Goal: Consume media (video, audio): Consume media (video, audio)

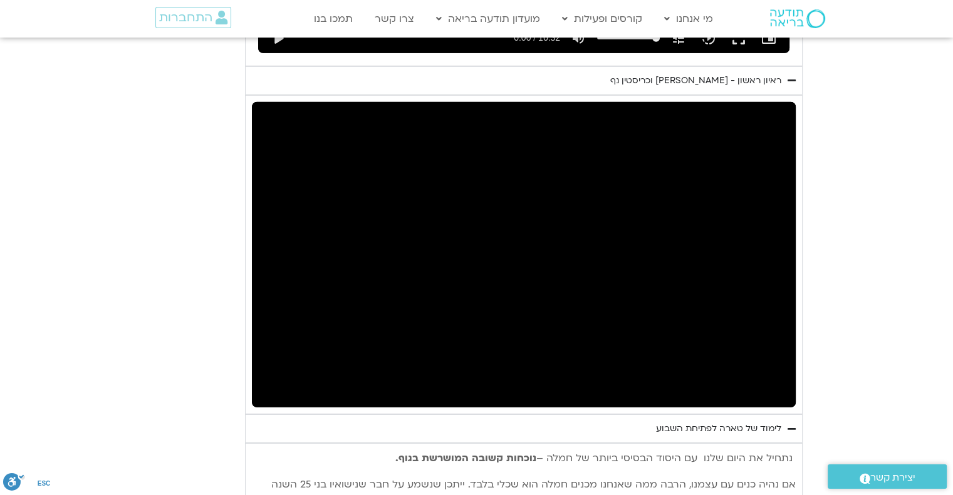
type input "1377.76"
type input "451.237905"
type input "1377.76"
type input "451.272142"
type input "1377.76"
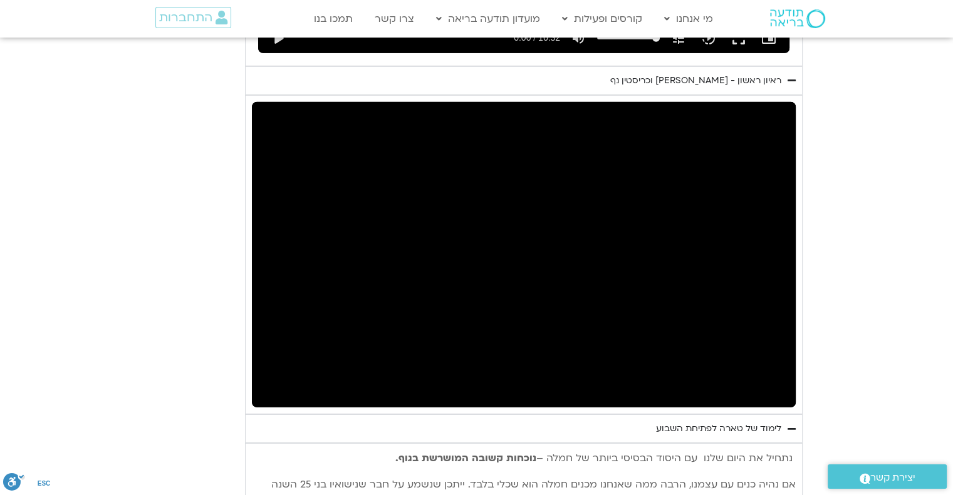
type input "459.622049"
type input "1377.76"
type input "459.738129"
type input "1377.76"
type input "459.773442"
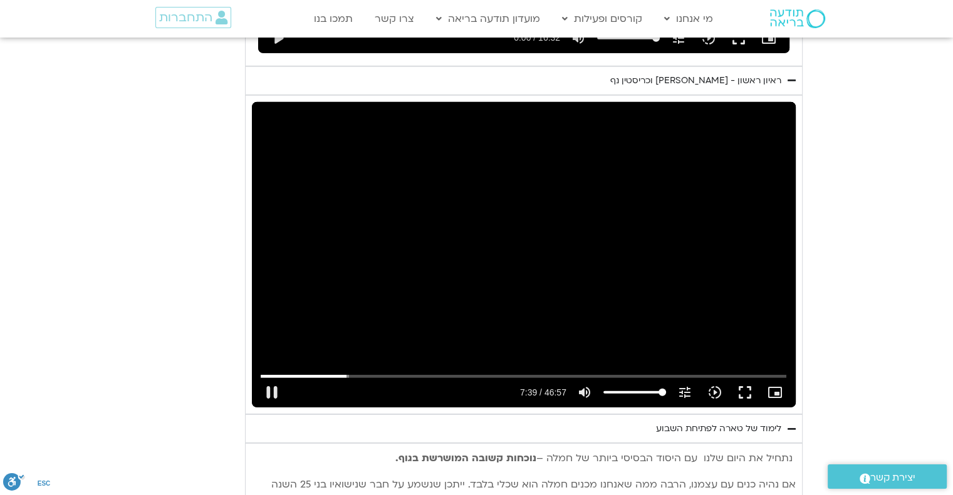
type input "1377.76"
type input "459.97187"
type input "1377.76"
type input "460.040616"
type input "1377.76"
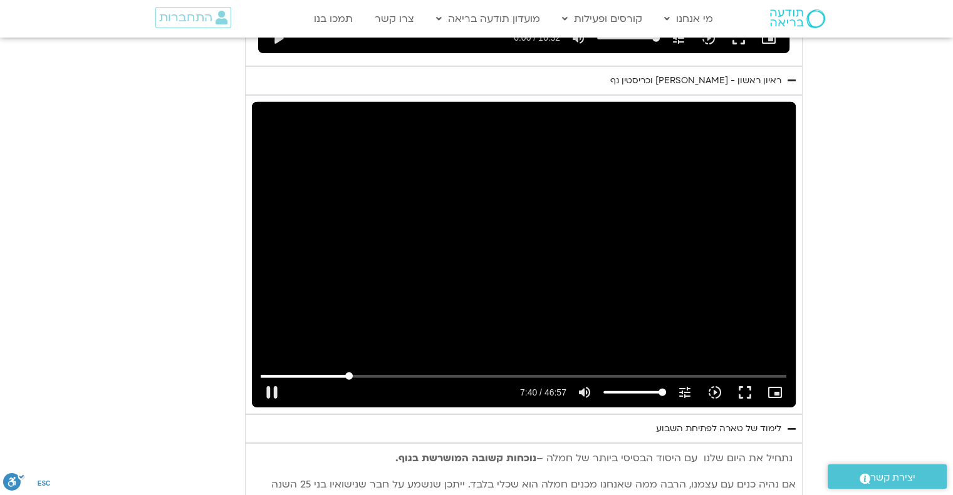
type input "460.271667"
type input "1377.76"
type input "460.405637"
type input "1377.76"
type input "460.427018"
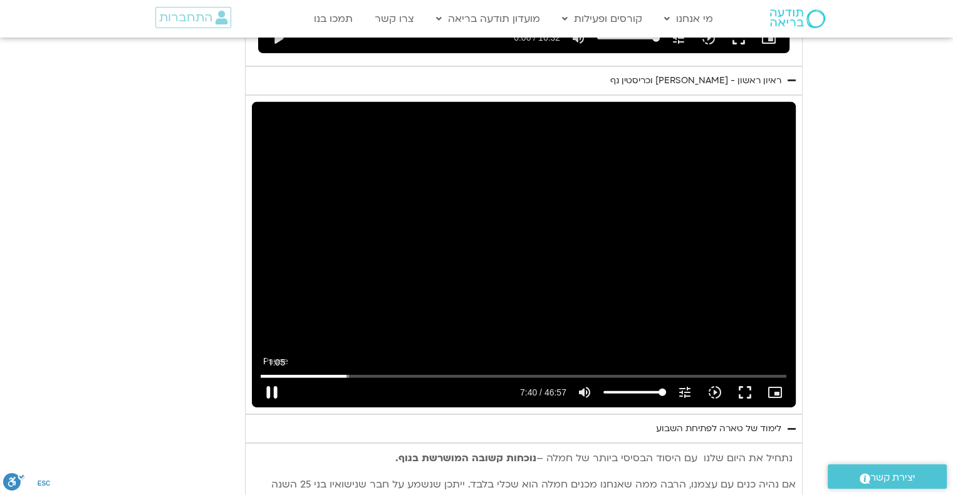
type input "1377.76"
type input "460.556995"
type input "1377.76"
type input "460.690251"
type input "1377.76"
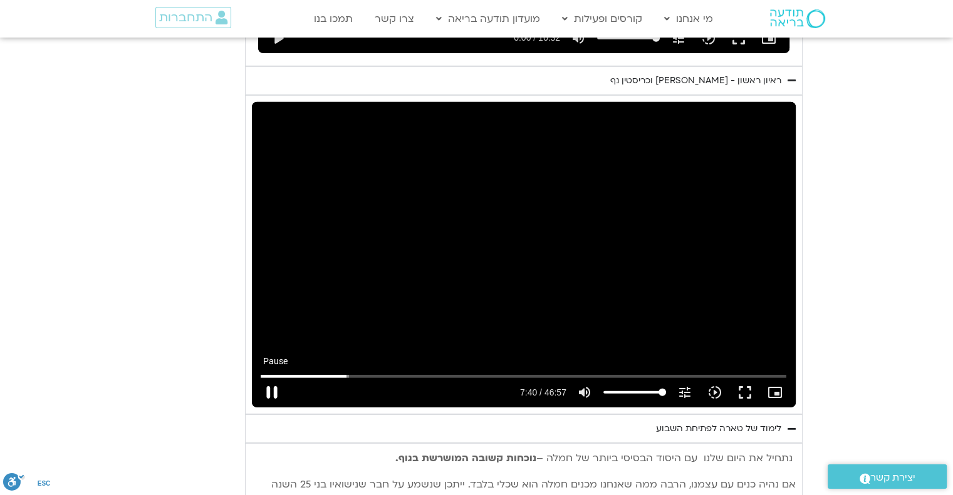
type input "460.823325"
type input "1377.76"
type input "460.950729"
type input "1377.76"
type input "461.087461"
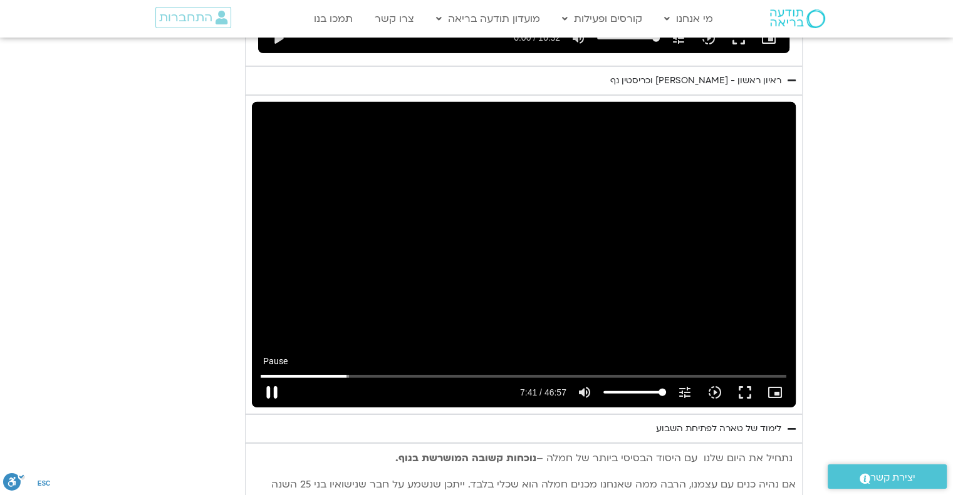
type input "1377.76"
click at [271, 378] on button "pause" at bounding box center [272, 393] width 30 height 30
type input "461.278795"
type input "1377.76"
click at [271, 378] on button "play_arrow" at bounding box center [272, 393] width 30 height 30
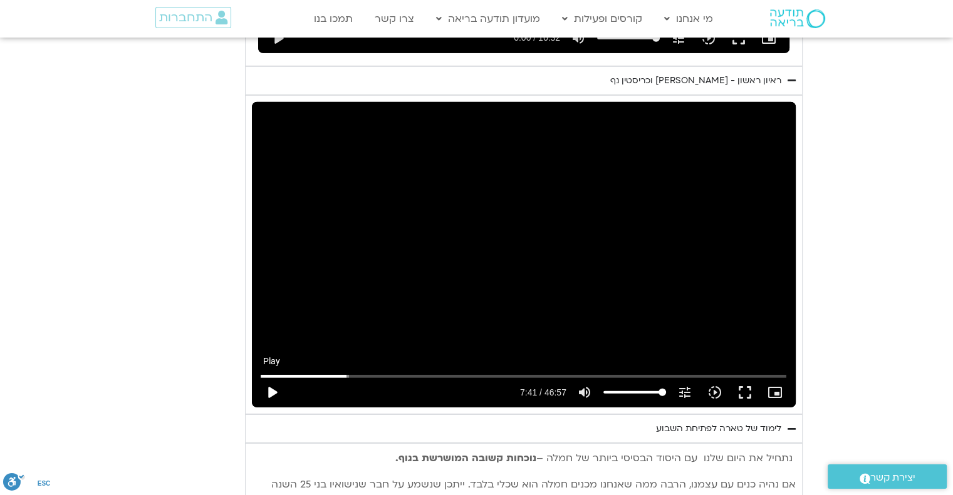
type input "461.278807"
type input "1377.76"
type input "461.290891"
type input "1377.76"
type input "461.392795"
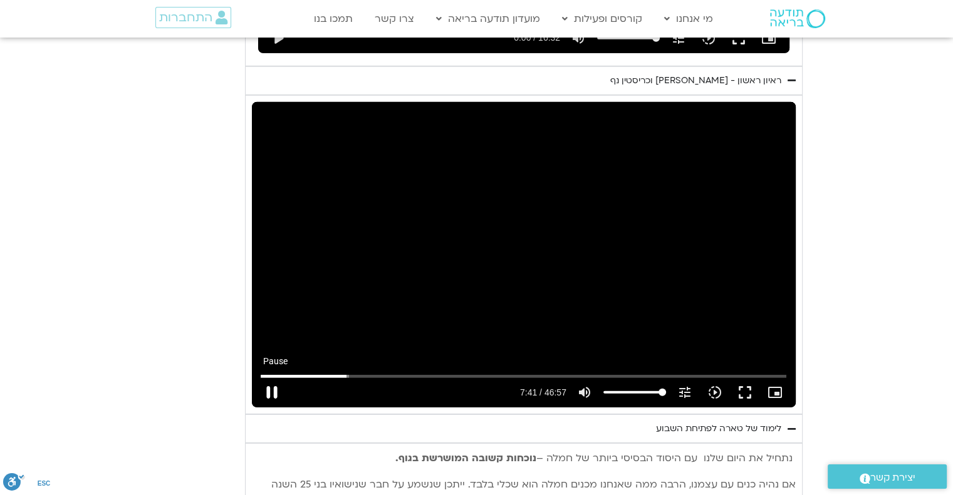
type input "1377.76"
type input "461.521425"
type input "1377.76"
type input "461.648544"
type input "1377.76"
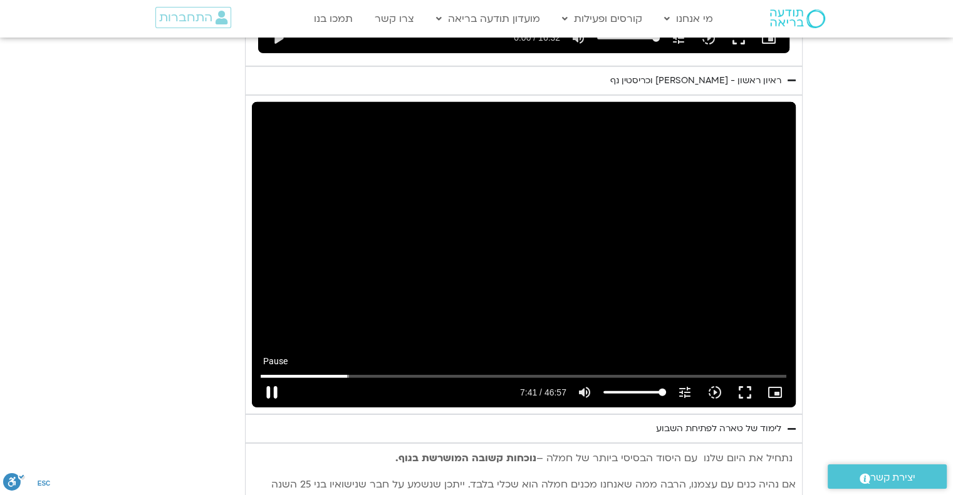
type input "461.785442"
type input "1377.76"
type input "461.92096"
type input "1377.76"
type input "462.051693"
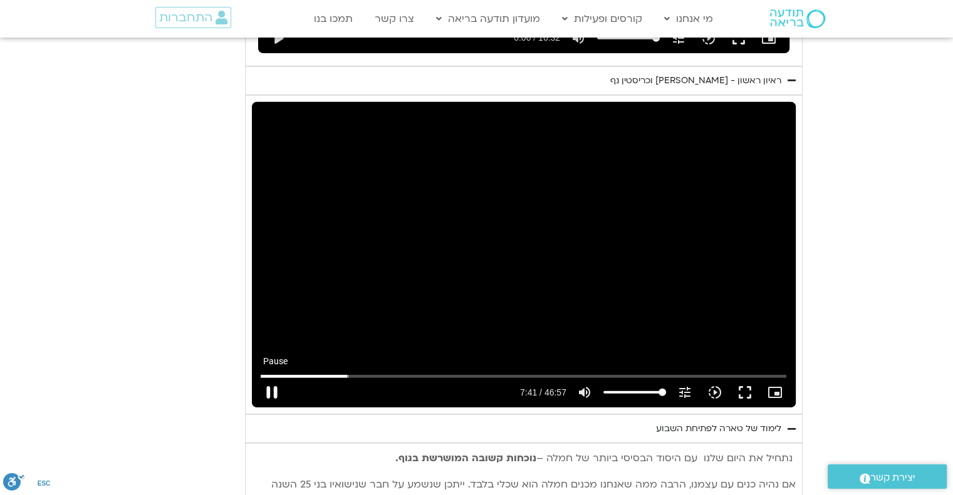
type input "1377.76"
type input "462.183503"
type input "1377.76"
type input "462.315106"
type input "1377.76"
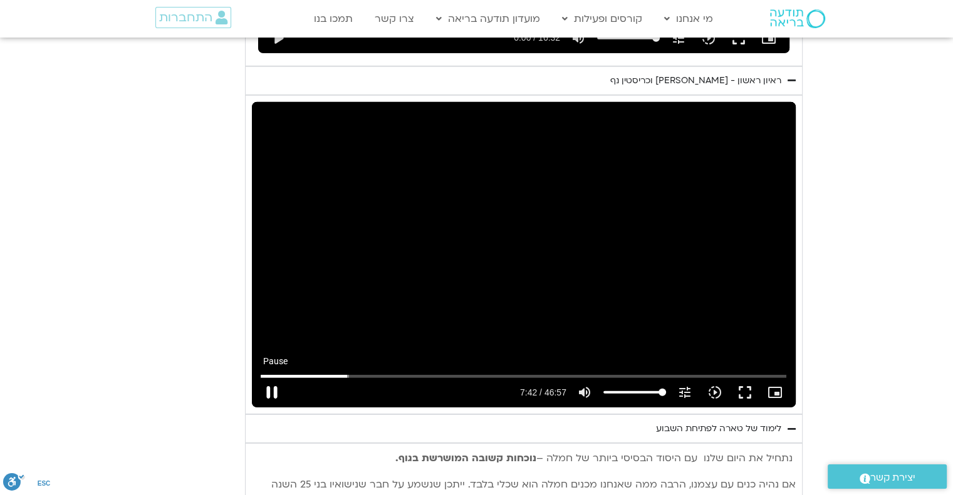
type input "462.44836"
type input "1377.76"
type input "462.578608"
type input "1377.76"
type input "462.715194"
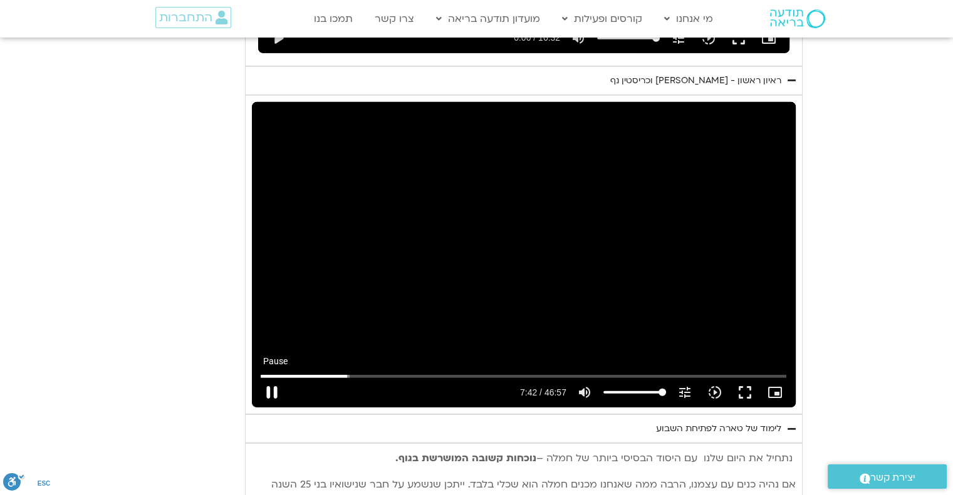
type input "1377.76"
type input "462.847753"
type input "1377.76"
type input "462.984177"
type input "1377.76"
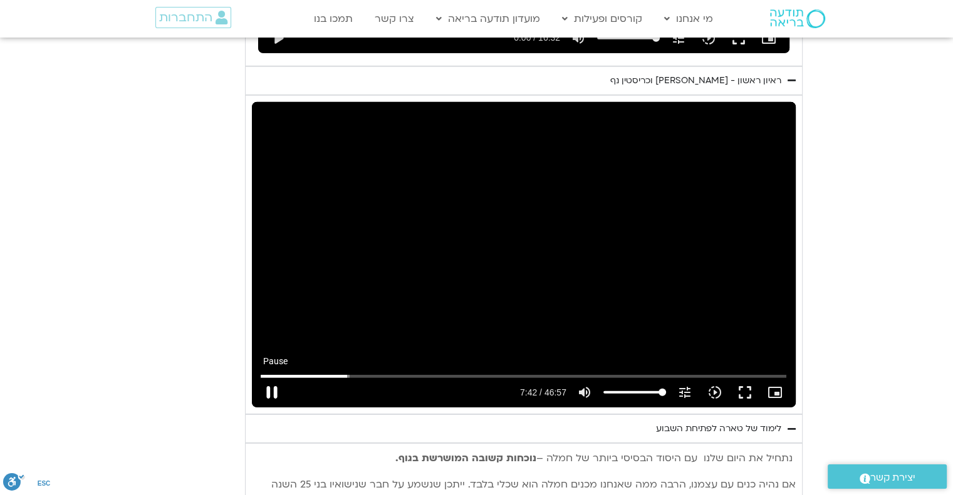
type input "463.116162"
type input "1377.76"
type input "463.24216"
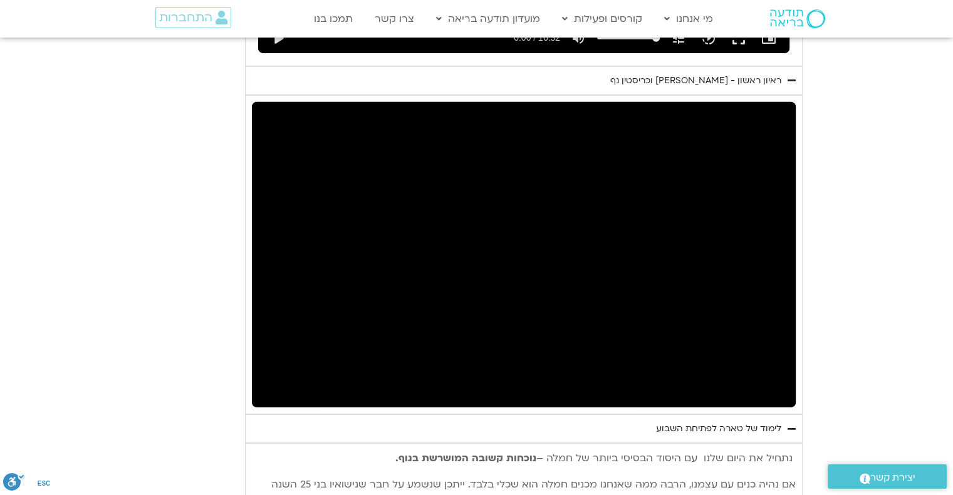
type input "1377.76"
type input "470.930601"
type input "1377.76"
type input "471.828966"
type input "1377.76"
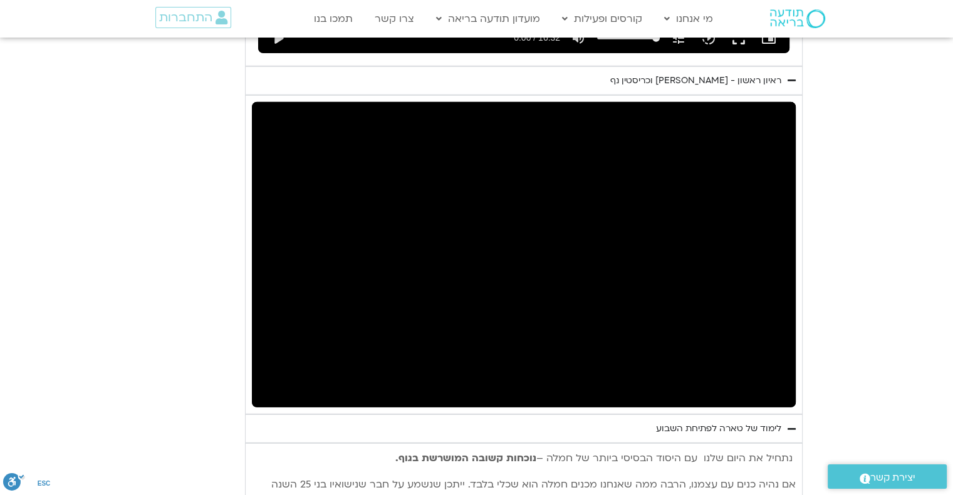
type input "471.945856"
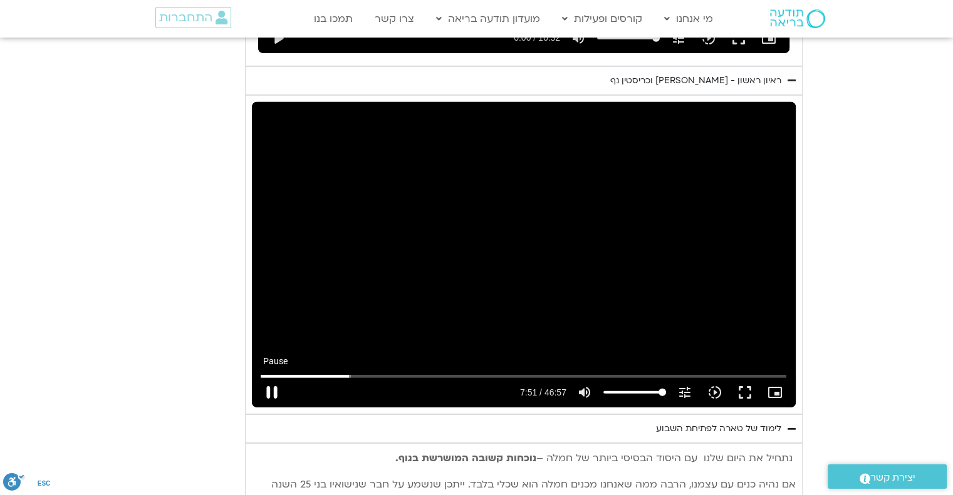
type input "1377.76"
type input "471.984273"
type input "1377.76"
type input "472.129639"
type input "1377.76"
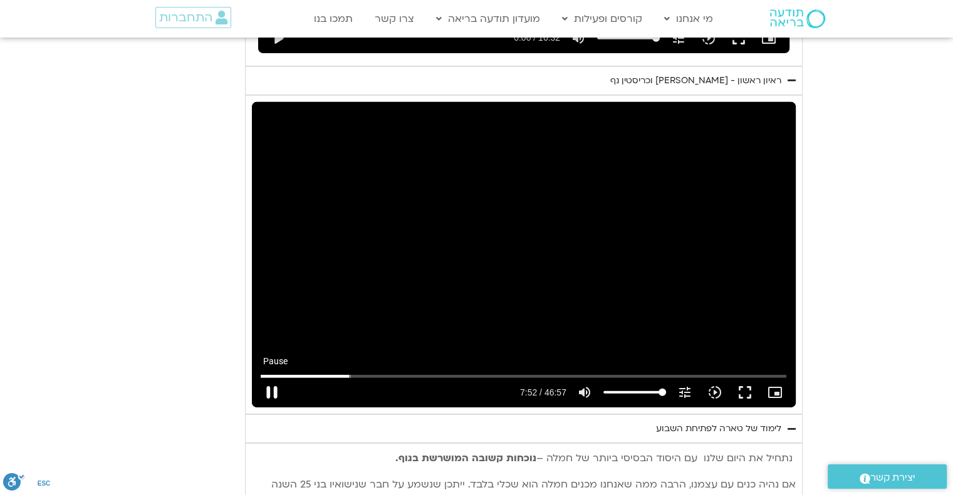
type input "472.247663"
type input "1377.76"
type input "472.461755"
type input "1377.76"
type input "472.579241"
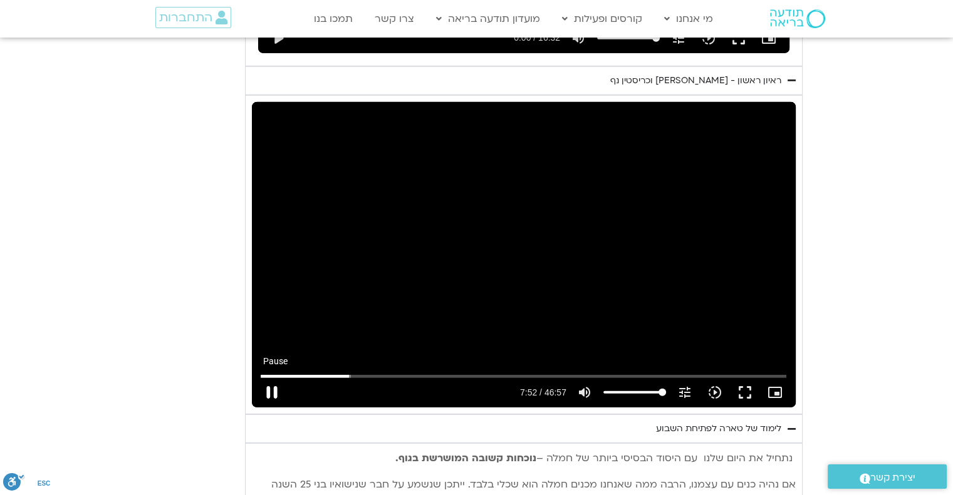
type input "1377.76"
type input "472.745667"
type input "1377.76"
type input "472.878946"
type input "1377.76"
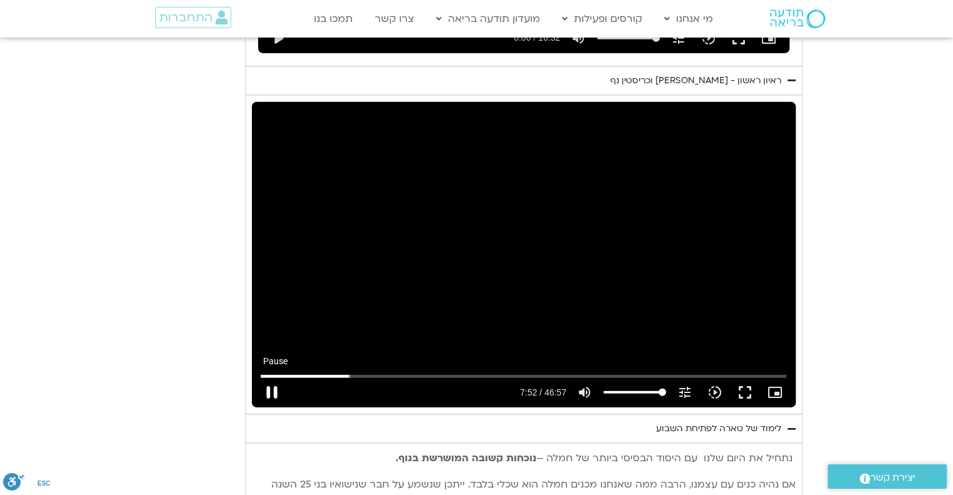
type input "472.911624"
type input "1377.76"
type input "473.095853"
type input "1377.76"
type input "473.166632"
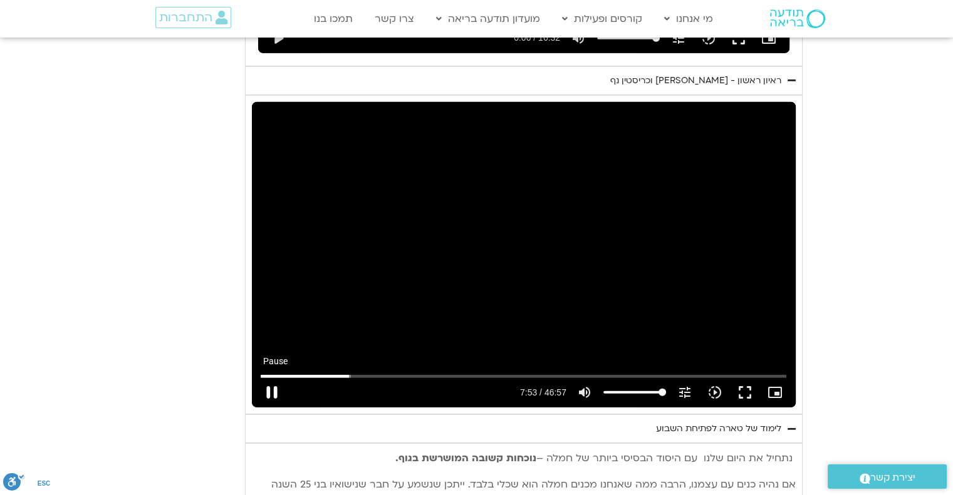
type input "1377.76"
type input "473.293284"
type input "1377.76"
type input "473.431656"
type input "1377.76"
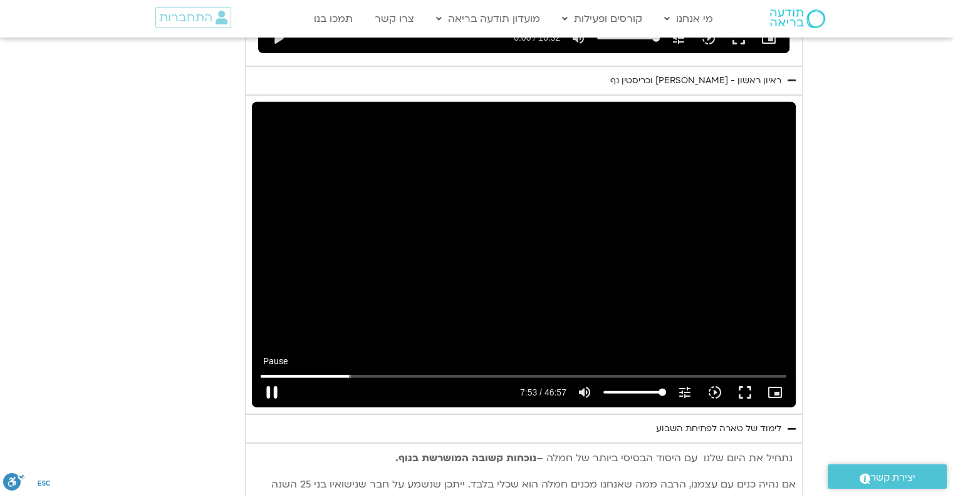
type input "473.559002"
type input "1377.76"
type input "473.692214"
type input "1377.76"
type input "473.832783"
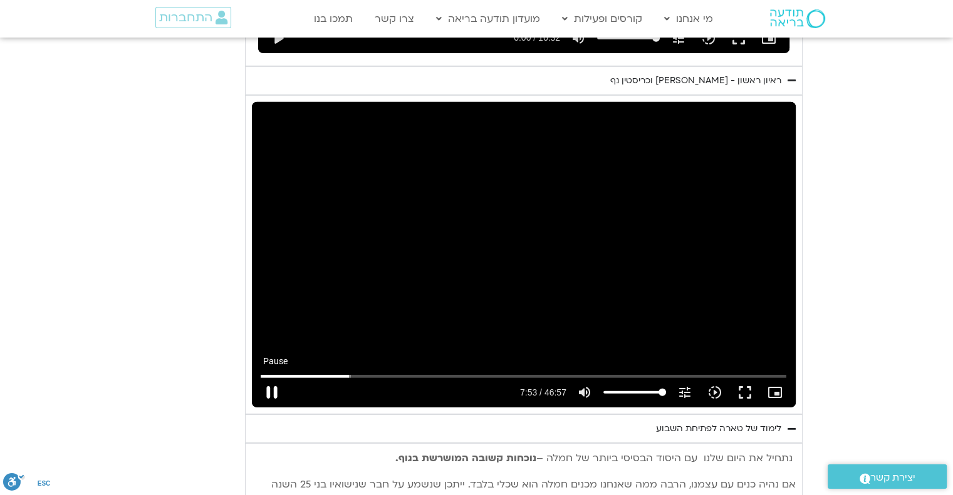
type input "1377.76"
click at [273, 378] on button "pause" at bounding box center [272, 393] width 30 height 30
type input "473.970253"
type input "1377.76"
click at [273, 378] on button "play_arrow" at bounding box center [272, 393] width 30 height 30
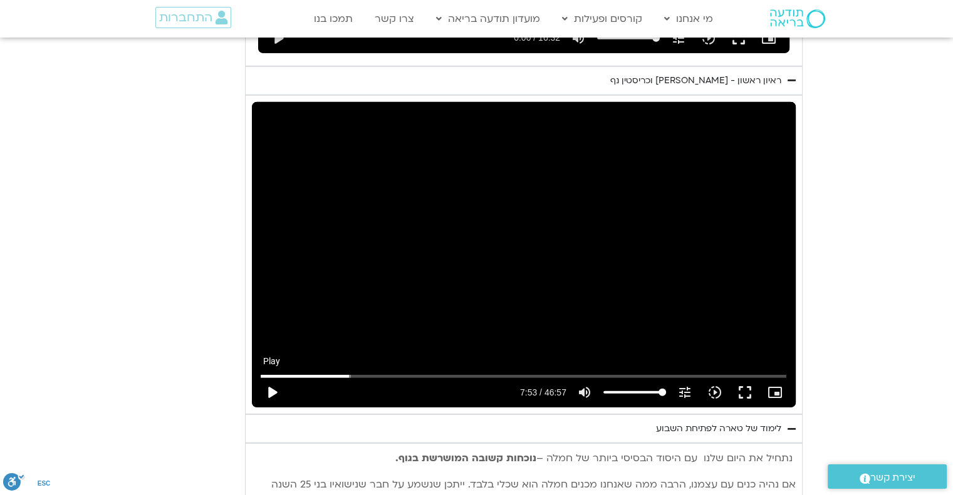
type input "473.970269"
type input "1377.76"
type input "473.994118"
type input "1377.76"
type input "474.128088"
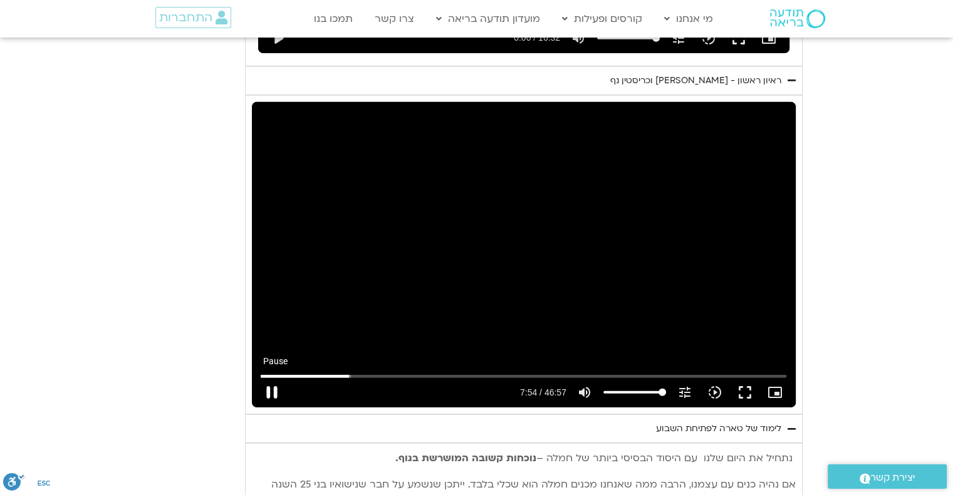
type input "1377.76"
type input "474.254579"
type input "1377.76"
type input "474.388801"
type input "1377.76"
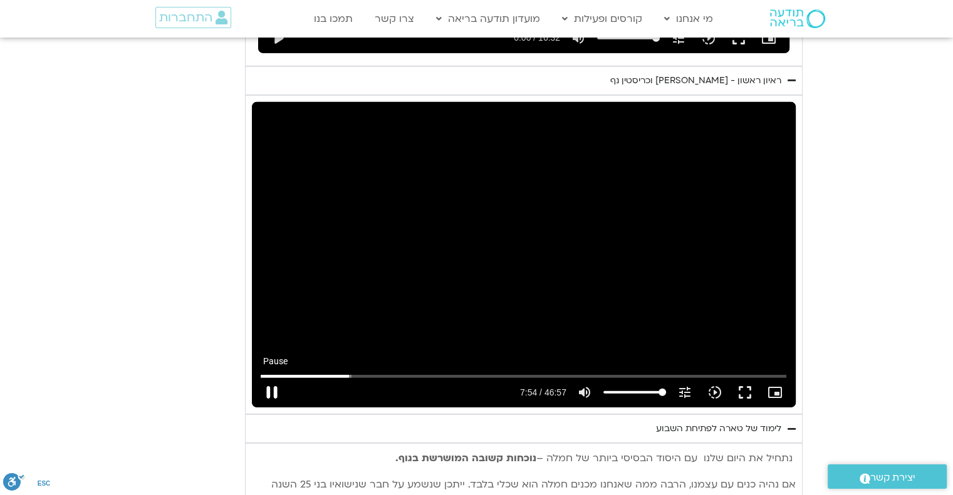
type input "474.528434"
type input "1377.76"
type input "474.658774"
type input "1377.76"
type input "474.79311"
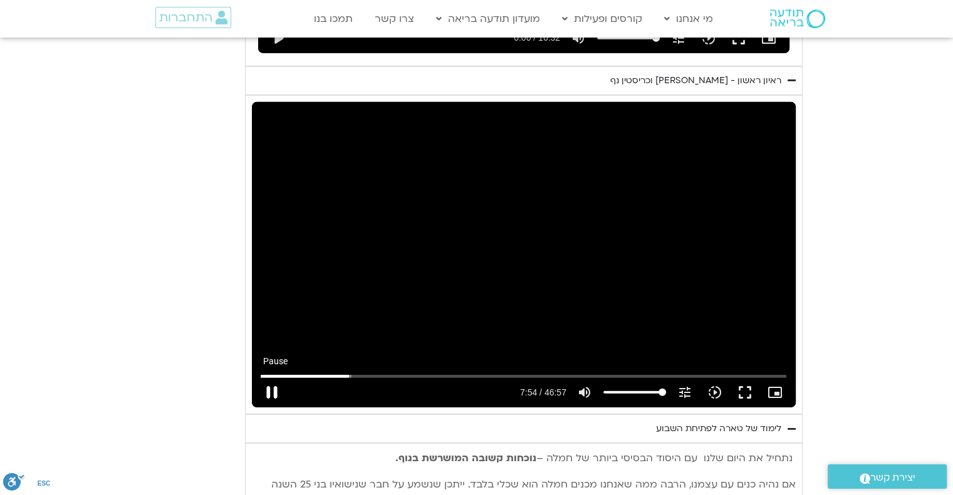
type input "1377.76"
type input "474.921889"
type input "1377.76"
type input "475.057613"
type input "1377.76"
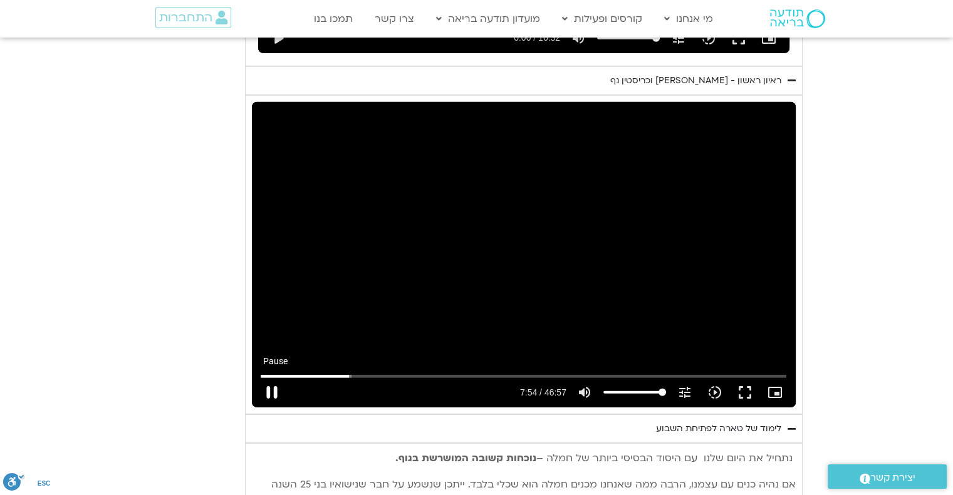
type input "475.18975"
type input "1377.76"
type input "475.321695"
type input "1377.76"
type input "475.458316"
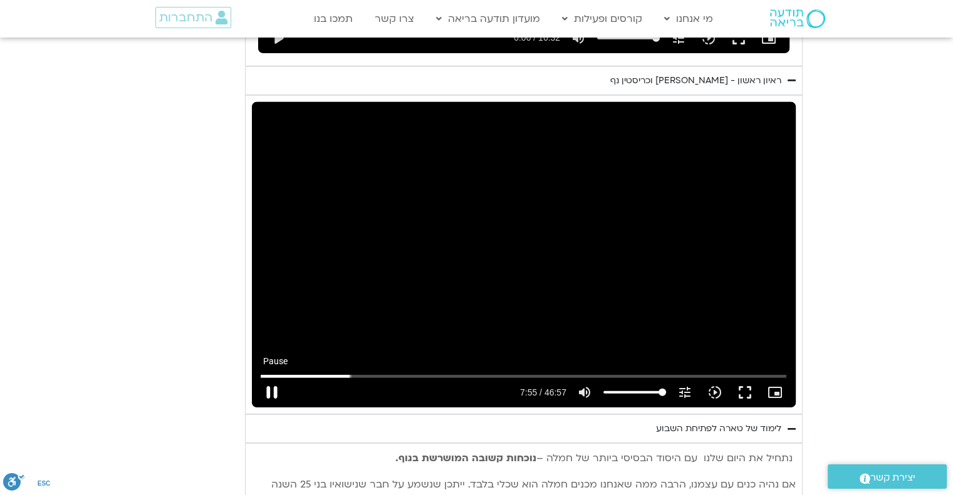
type input "1377.76"
type input "475.587778"
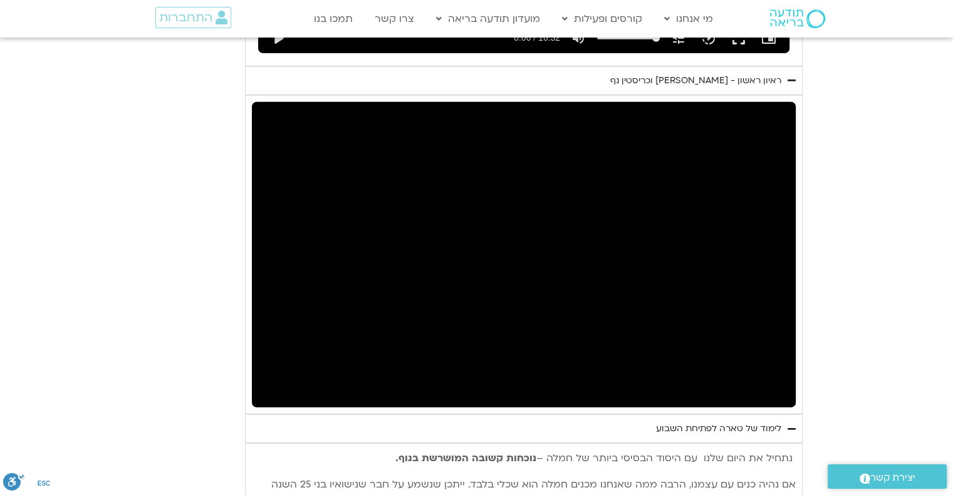
type input "1377.76"
type input "482.374161"
type input "1377.76"
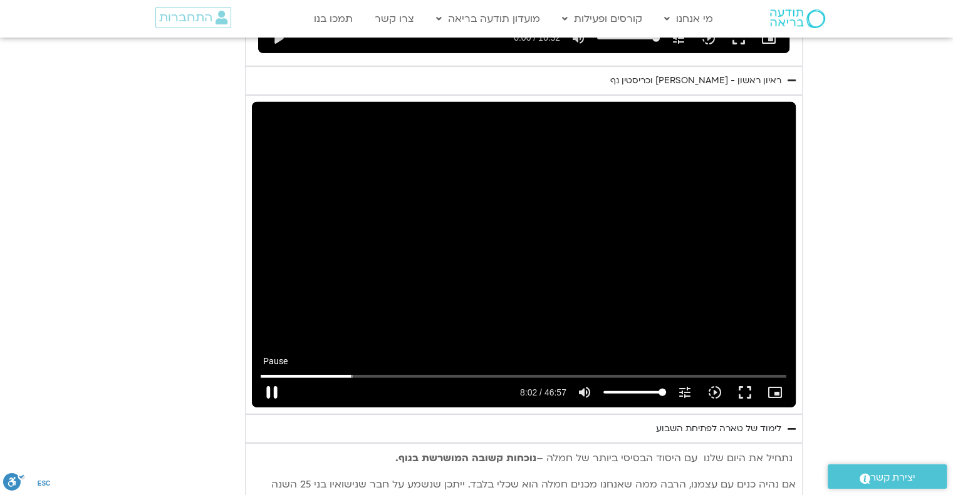
type input "482.474066"
type input "1377.76"
type input "482.587946"
type input "1377.76"
type input "482.721386"
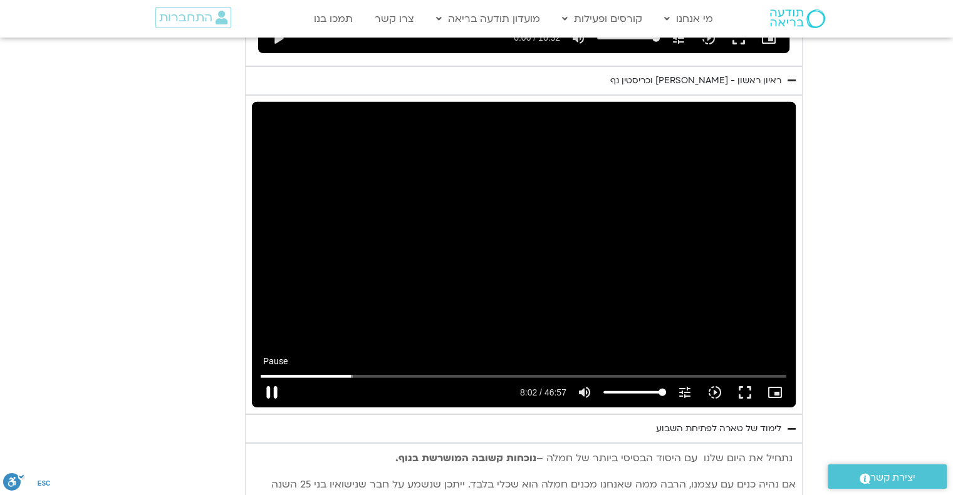
type input "1377.76"
type input "482.890052"
type input "1377.76"
type input "482.98524"
type input "1377.76"
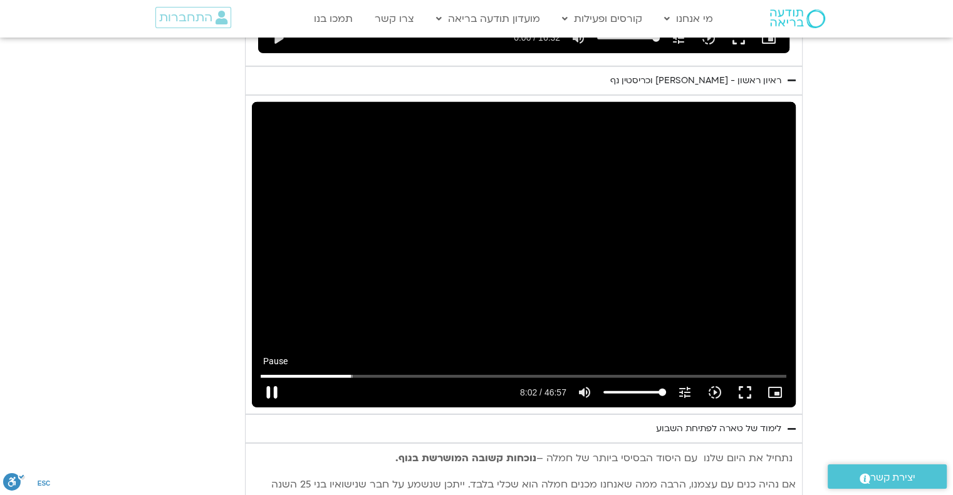
type input "483.140877"
type input "1377.76"
type input "483.240945"
type input "1377.76"
type input "483.371183"
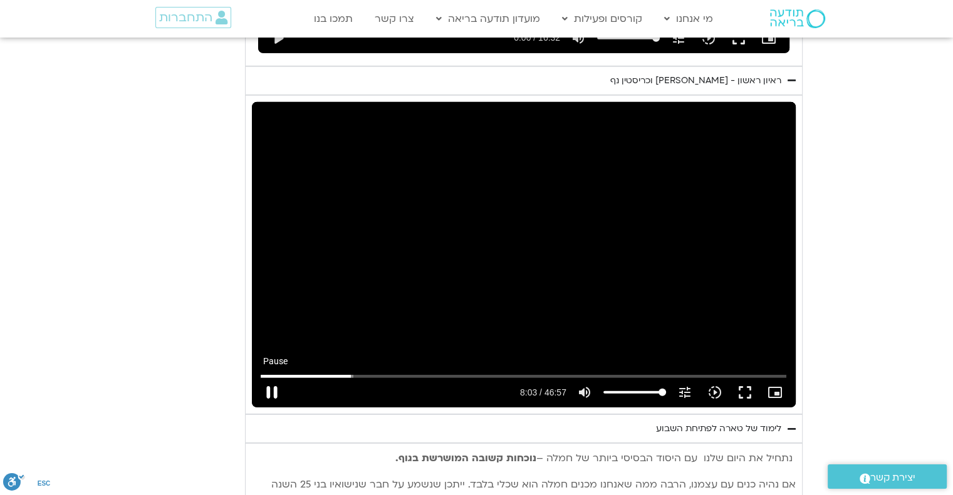
type input "1377.76"
type input "483.502834"
type input "1377.76"
type input "483.64131"
type input "1377.76"
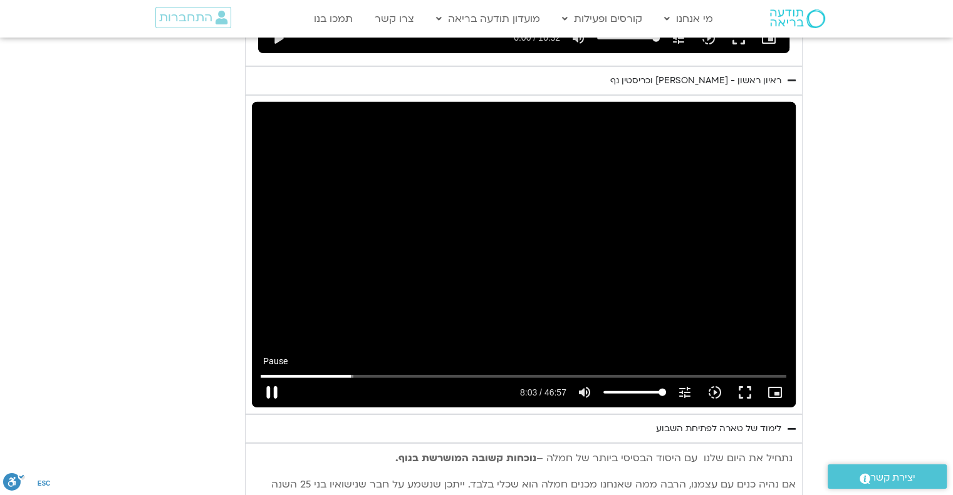
type input "483.772583"
type input "1377.76"
type input "483.906136"
type input "1377.76"
type input "484.033763"
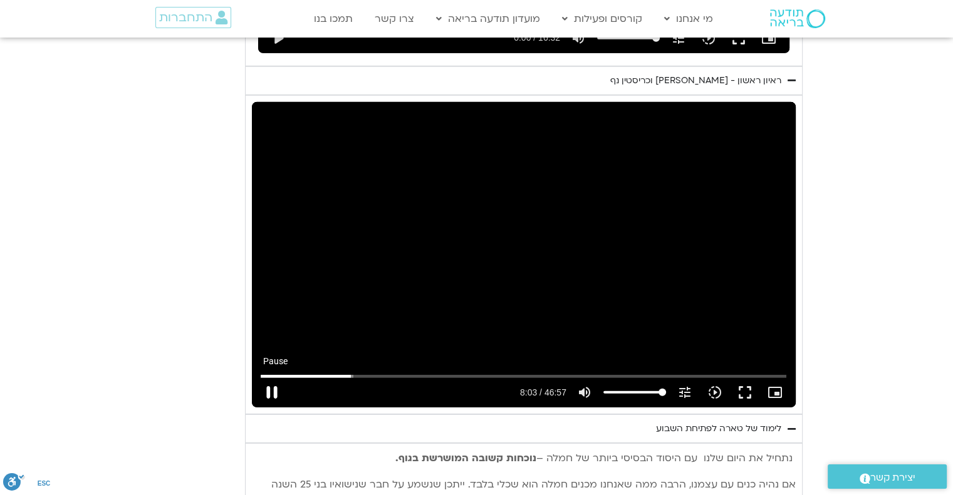
type input "1377.76"
type input "484.160488"
type input "1377.76"
type input "484.289941"
type input "1377.76"
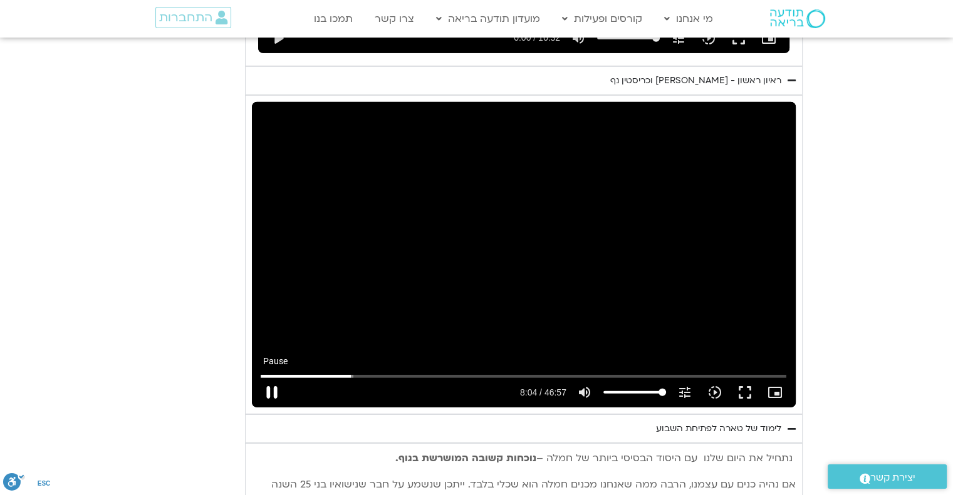
type input "484.417968"
type input "1377.76"
type input "484.550027"
type input "1377.76"
type input "484.68314"
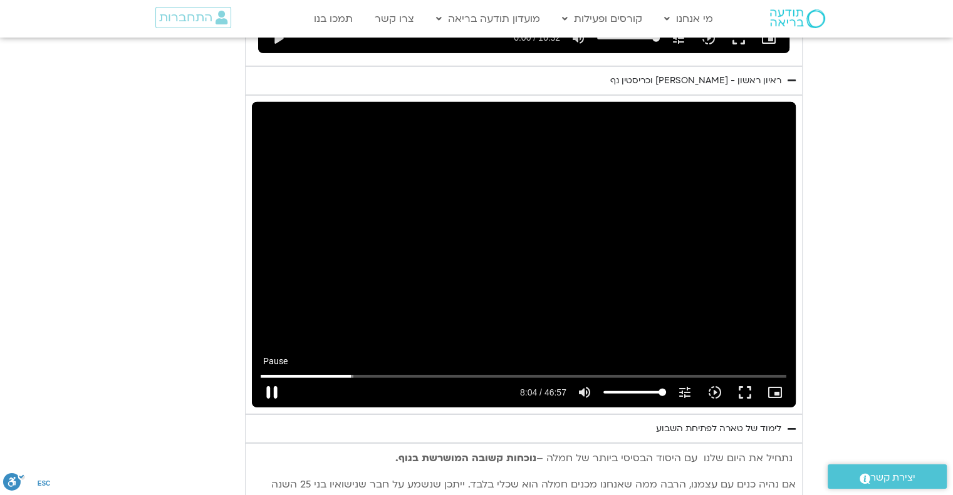
type input "1377.76"
type input "484.820663"
type input "1377.76"
type input "484.951058"
type input "1377.76"
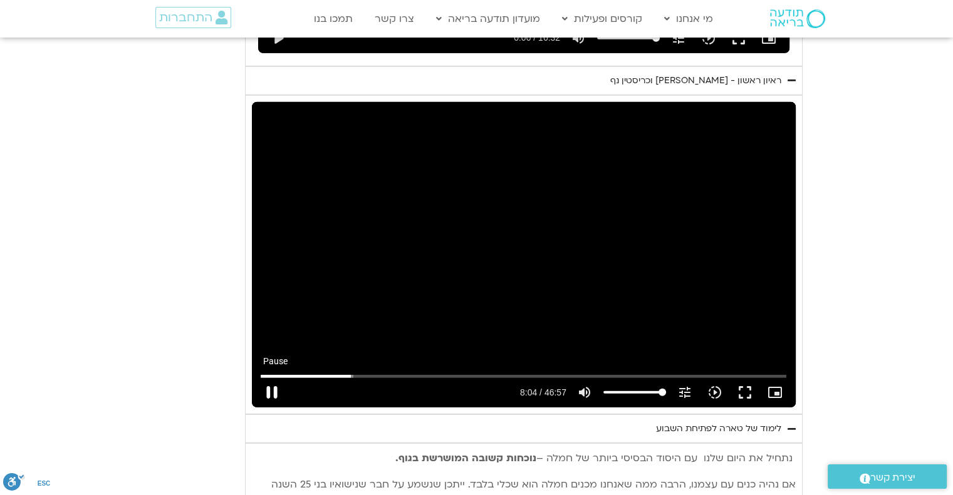
type input "485.084615"
type input "1377.76"
type input "485.219328"
type input "1377.76"
type input "485.356226"
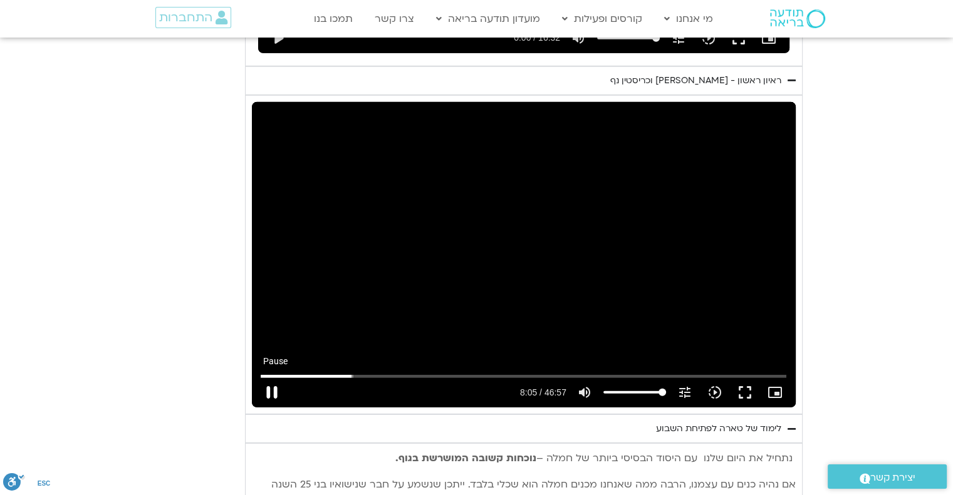
type input "1377.76"
type input "485.618153"
type input "1377.76"
type input "485.882768"
type input "1377.76"
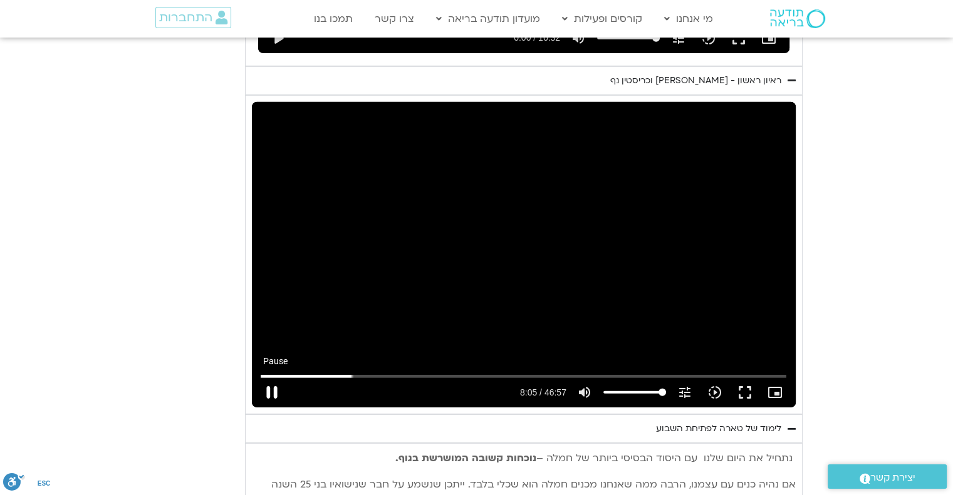
type input "486.008708"
type input "1377.76"
type input "486.136504"
type input "1377.76"
type input "486.273454"
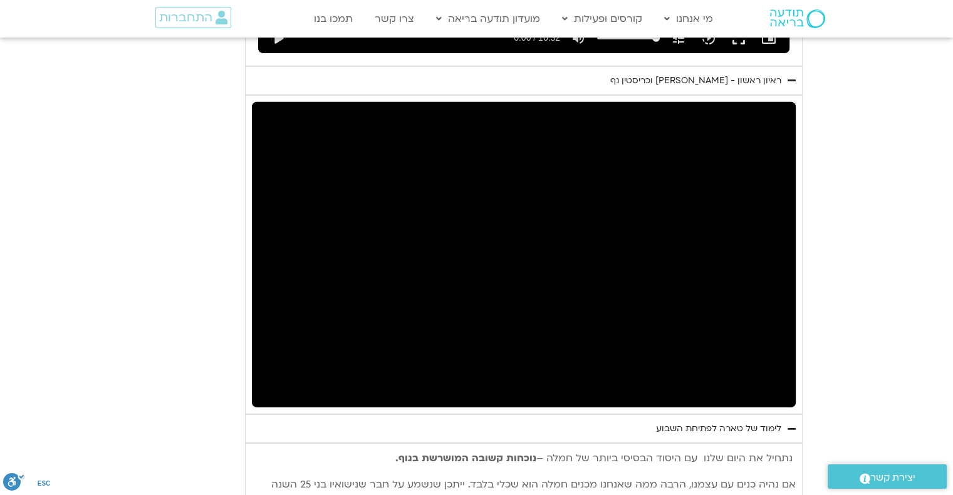
type input "1377.76"
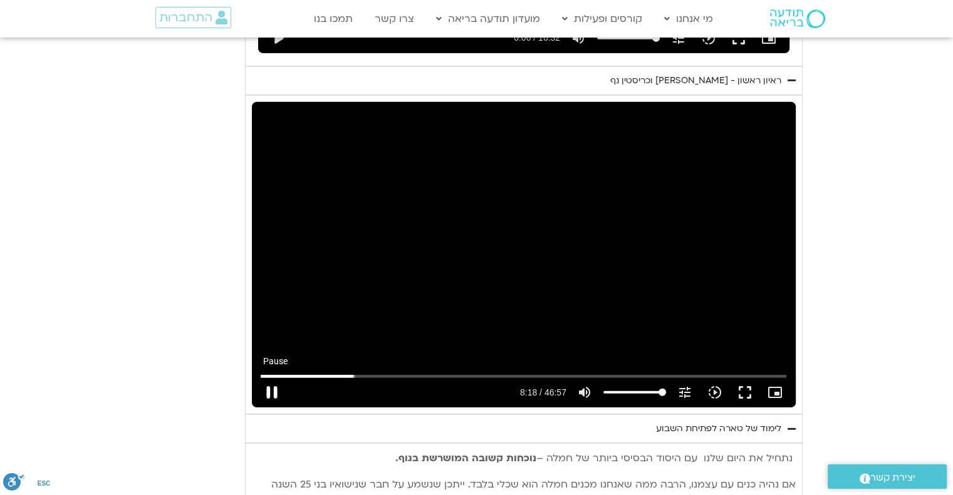
type input "498.240842"
type input "1377.76"
type input "498.34195"
type input "1377.76"
type input "498.378375"
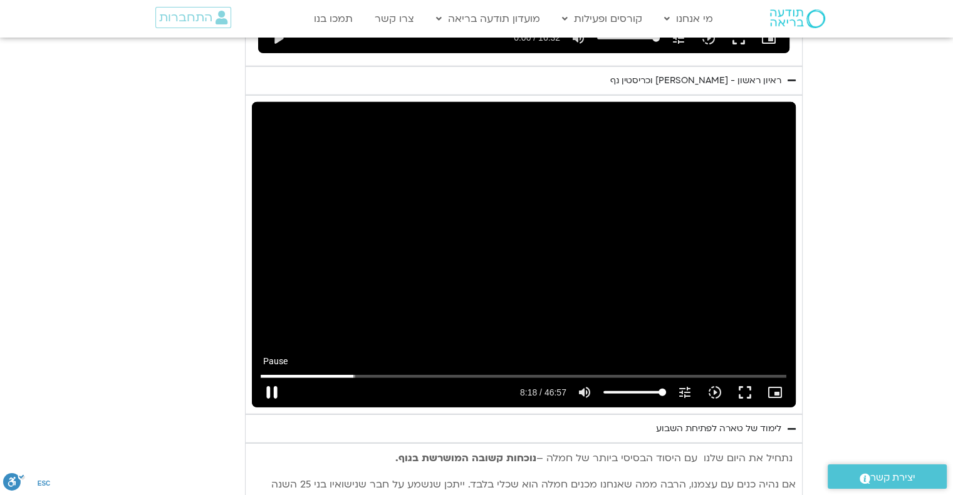
type input "1377.76"
type input "498.524337"
type input "1377.76"
type input "498.634027"
click at [276, 378] on button "pause" at bounding box center [272, 393] width 30 height 30
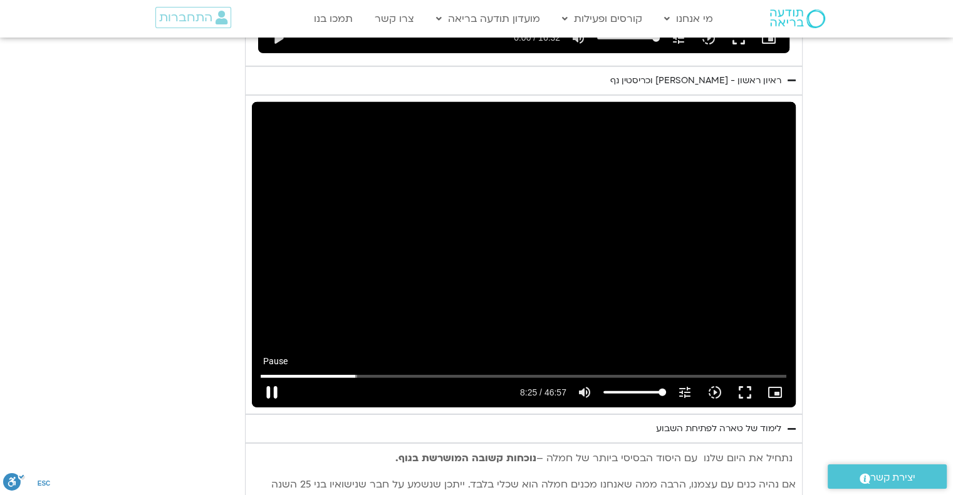
click at [271, 378] on button "pause" at bounding box center [272, 393] width 30 height 30
click at [270, 378] on button "play_arrow" at bounding box center [272, 393] width 30 height 30
click at [271, 378] on button "pause" at bounding box center [272, 393] width 30 height 30
click at [267, 378] on button "play_arrow" at bounding box center [272, 393] width 30 height 30
click at [270, 378] on button "pause" at bounding box center [272, 393] width 30 height 30
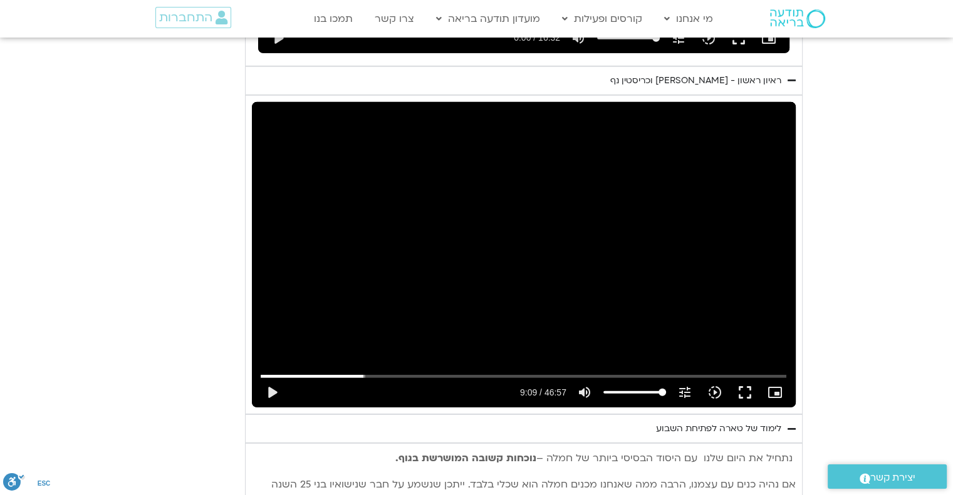
drag, startPoint x: 741, startPoint y: 365, endPoint x: 741, endPoint y: 441, distance: 75.8
click at [741, 378] on button "fullscreen" at bounding box center [745, 393] width 30 height 30
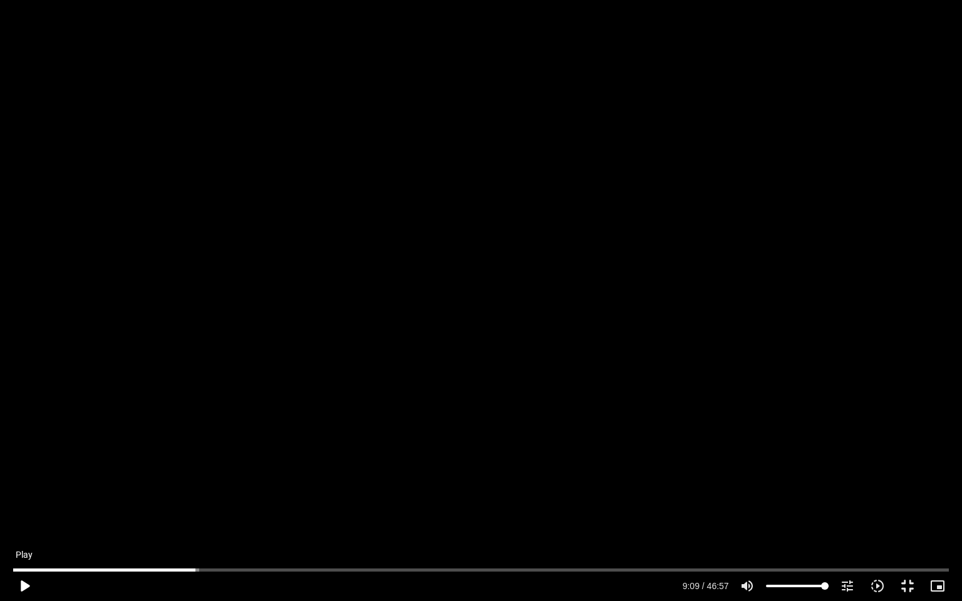
click at [25, 495] on button "play_arrow" at bounding box center [24, 586] width 30 height 30
click at [172, 427] on div "Skip Ad 1:15 pause 9:40 / 46:57 volume_up Mute tune Resolution Auto 720p slow_m…" at bounding box center [481, 300] width 962 height 601
click at [172, 427] on div "Skip Ad 1:15 play_arrow 9:40 / 46:57 volume_up Mute tune Resolution Auto 720p s…" at bounding box center [481, 300] width 962 height 601
click at [172, 427] on div "Skip Ad 1:15 pause 9:40 / 46:57 volume_up Mute tune Resolution Auto 720p slow_m…" at bounding box center [481, 300] width 962 height 601
click at [203, 495] on input "Seek" at bounding box center [480, 570] width 935 height 8
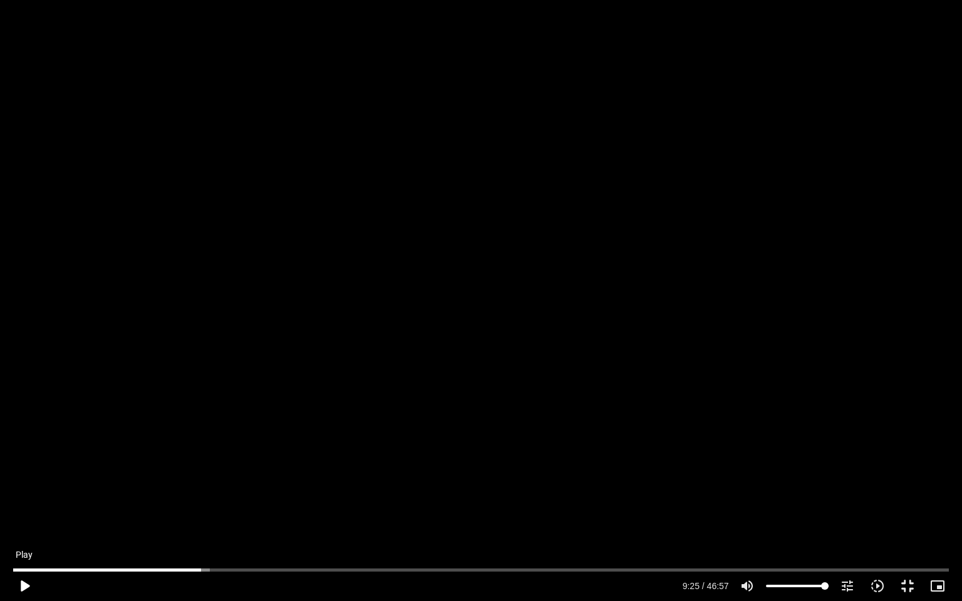
click at [23, 495] on button "play_arrow" at bounding box center [24, 586] width 30 height 30
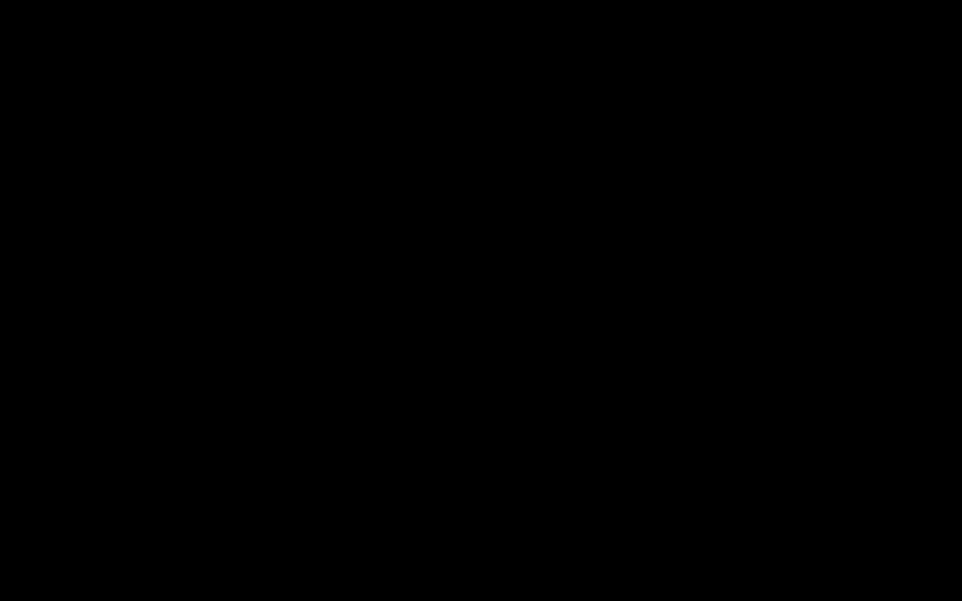
click at [23, 495] on button "pause" at bounding box center [24, 586] width 30 height 30
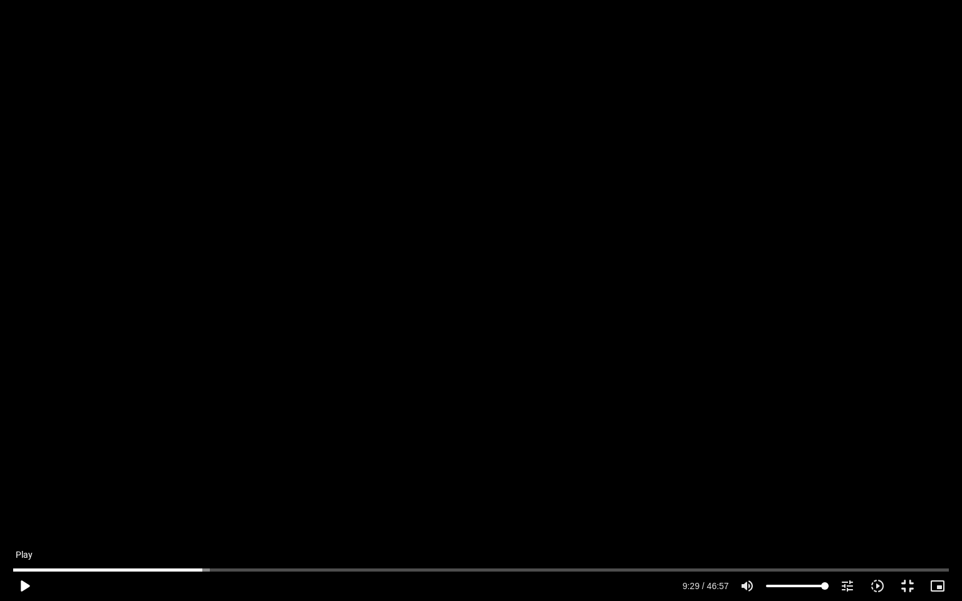
click at [24, 495] on button "play_arrow" at bounding box center [24, 586] width 30 height 30
click at [19, 495] on button "pause" at bounding box center [24, 586] width 30 height 30
click at [23, 495] on button "play_arrow" at bounding box center [24, 586] width 30 height 30
click at [23, 495] on button "pause" at bounding box center [24, 586] width 30 height 30
click at [25, 495] on button "play_arrow" at bounding box center [24, 586] width 30 height 30
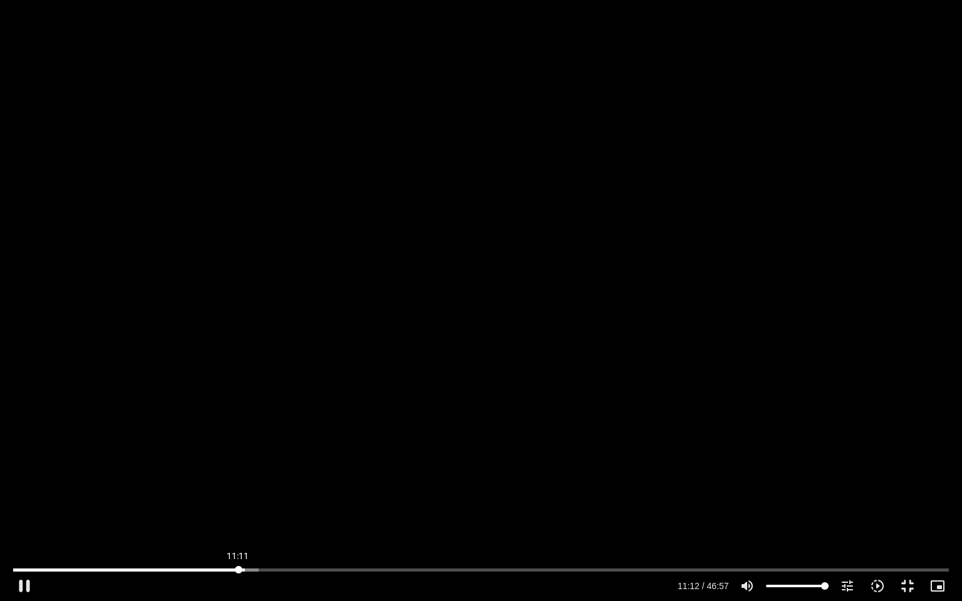
click at [238, 495] on input "Seek" at bounding box center [480, 570] width 935 height 8
click at [22, 495] on button "pause" at bounding box center [24, 586] width 30 height 30
click at [23, 495] on button "play_arrow" at bounding box center [24, 586] width 30 height 30
click at [22, 495] on button "pause" at bounding box center [24, 586] width 30 height 30
click at [25, 495] on button "pause" at bounding box center [24, 586] width 30 height 30
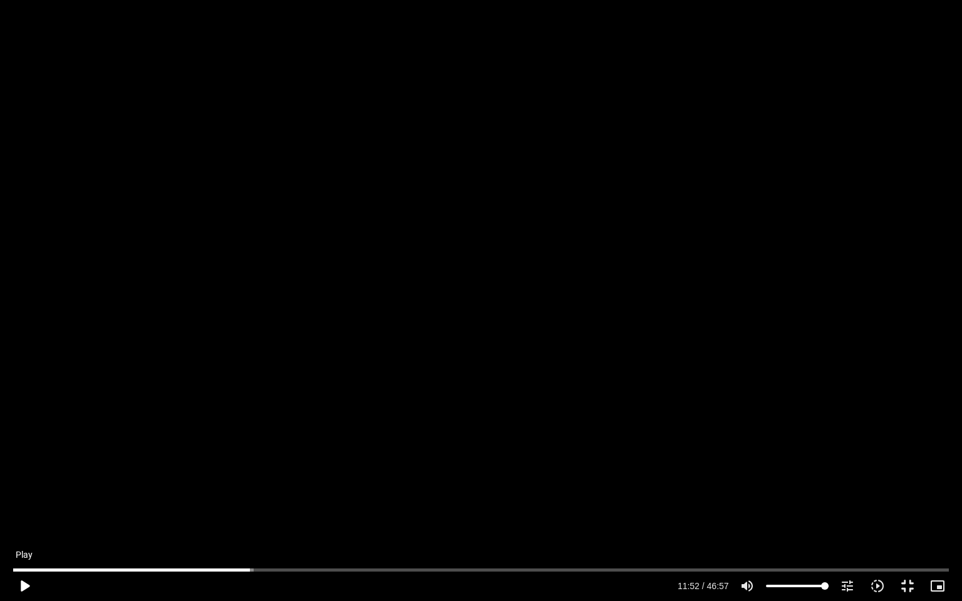
click at [22, 495] on button "play_arrow" at bounding box center [24, 586] width 30 height 30
click at [23, 495] on button "pause" at bounding box center [24, 586] width 30 height 30
click at [307, 495] on input "Seek" at bounding box center [480, 570] width 935 height 8
click at [23, 495] on button "play_arrow" at bounding box center [24, 586] width 30 height 30
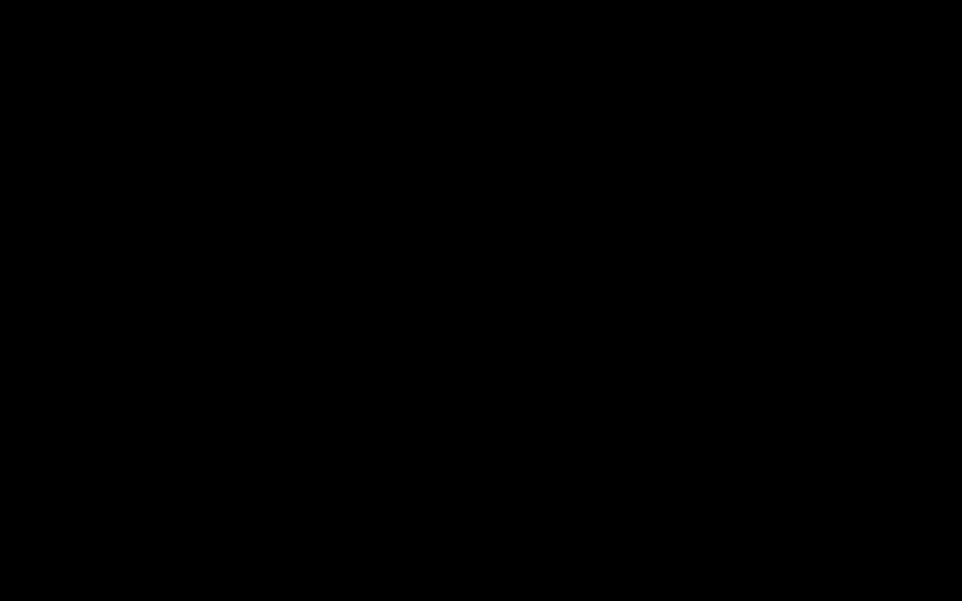
click at [23, 495] on button "pause" at bounding box center [24, 586] width 30 height 30
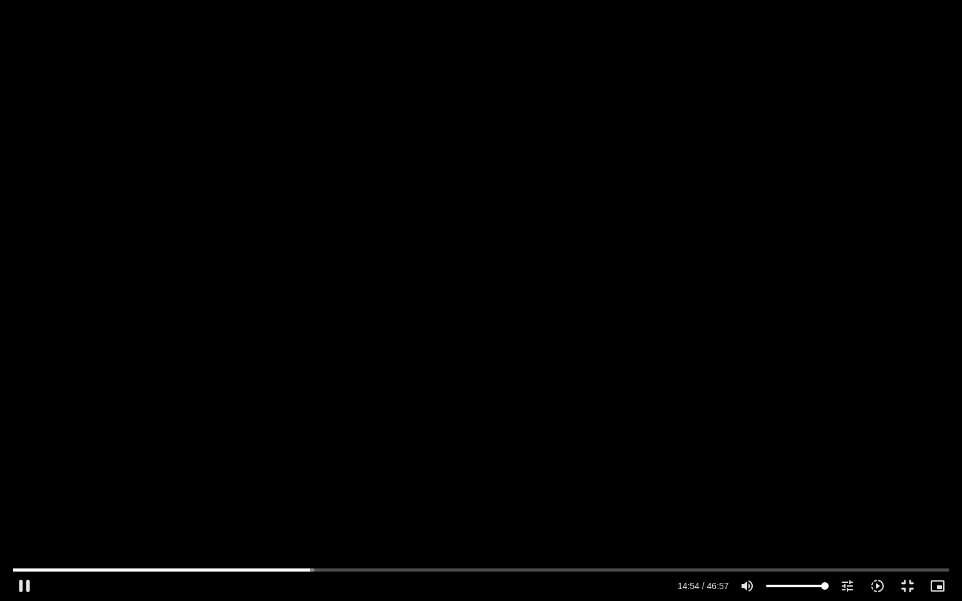
drag, startPoint x: 24, startPoint y: 583, endPoint x: 0, endPoint y: 595, distance: 27.2
click at [22, 495] on button "pause" at bounding box center [24, 586] width 30 height 30
click at [20, 495] on button "play_arrow" at bounding box center [24, 586] width 30 height 30
click at [25, 495] on button "pause" at bounding box center [24, 586] width 30 height 30
click at [25, 495] on button "play_arrow" at bounding box center [24, 586] width 30 height 30
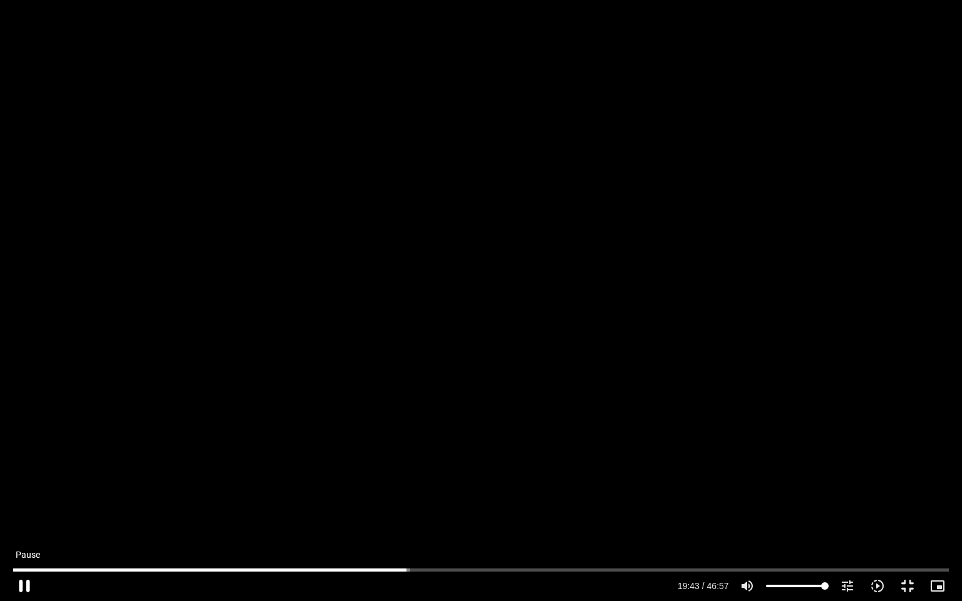
click at [26, 495] on button "pause" at bounding box center [24, 586] width 30 height 30
click at [19, 495] on button "play_arrow" at bounding box center [24, 586] width 30 height 30
click at [25, 495] on button "pause" at bounding box center [24, 586] width 30 height 30
click at [20, 495] on button "play_arrow" at bounding box center [24, 586] width 30 height 30
click at [23, 495] on button "pause" at bounding box center [24, 586] width 30 height 30
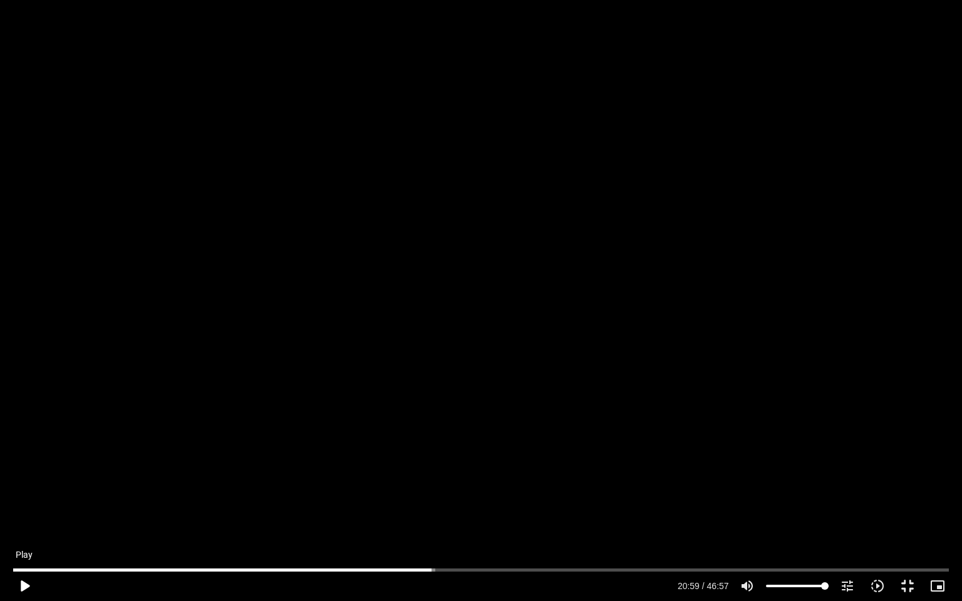
click at [25, 495] on button "play_arrow" at bounding box center [24, 586] width 30 height 30
click at [19, 495] on button "pause" at bounding box center [24, 586] width 30 height 30
click at [21, 495] on button "play_arrow" at bounding box center [24, 586] width 30 height 30
click at [19, 495] on button "pause" at bounding box center [24, 586] width 30 height 30
click at [19, 495] on button "play_arrow" at bounding box center [24, 586] width 30 height 30
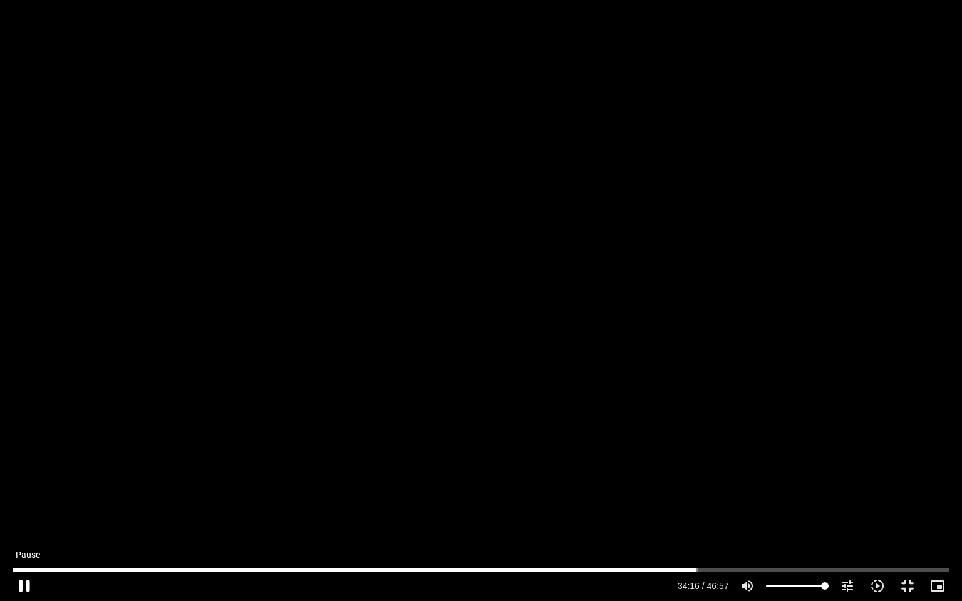
click at [20, 495] on button "pause" at bounding box center [24, 586] width 30 height 30
